Goal: Information Seeking & Learning: Learn about a topic

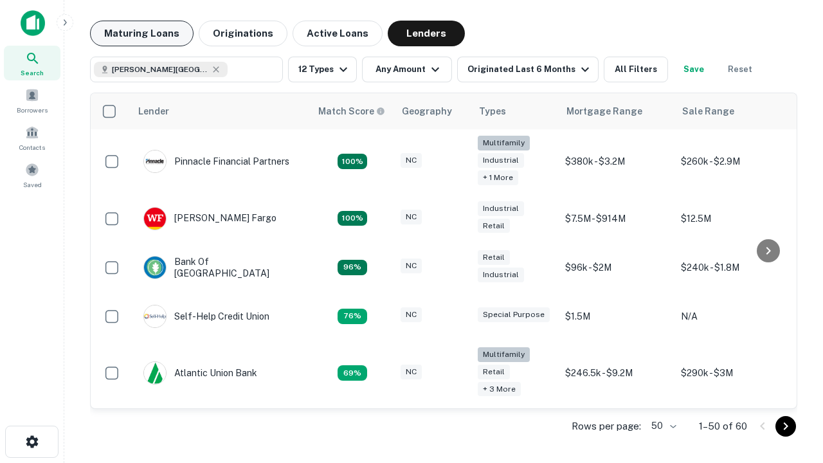
click at [141, 33] on button "Maturing Loans" at bounding box center [142, 34] width 104 height 26
